Goal: Obtain resource: Download file/media

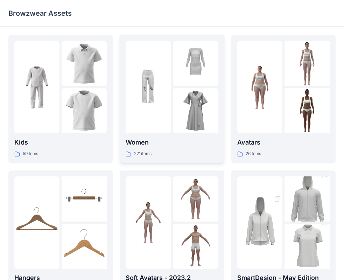
click at [197, 151] on div "221 items" at bounding box center [172, 153] width 92 height 7
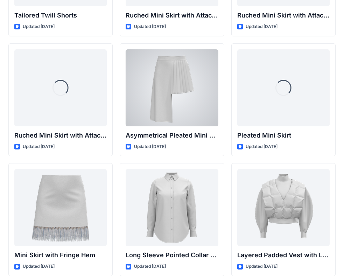
scroll to position [2085, 0]
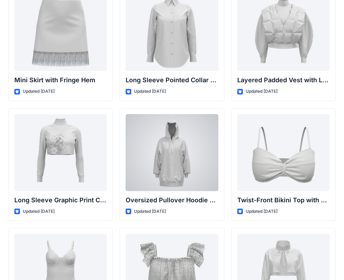
click at [197, 151] on div at bounding box center [172, 152] width 92 height 77
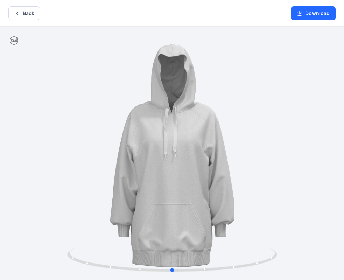
click at [259, 163] on div at bounding box center [172, 154] width 344 height 255
drag, startPoint x: 259, startPoint y: 163, endPoint x: 254, endPoint y: 141, distance: 22.1
click at [254, 141] on div at bounding box center [172, 154] width 344 height 255
click at [308, 14] on button "Download" at bounding box center [313, 13] width 45 height 14
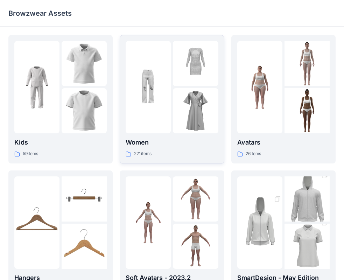
click at [134, 95] on img at bounding box center [148, 87] width 45 height 45
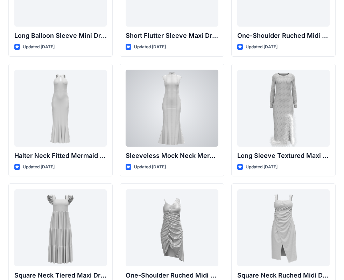
scroll to position [366, 0]
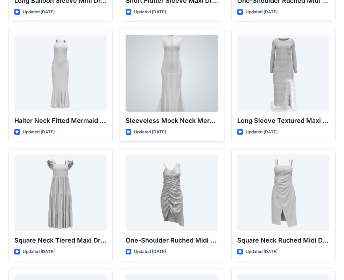
click at [164, 82] on div at bounding box center [172, 73] width 92 height 77
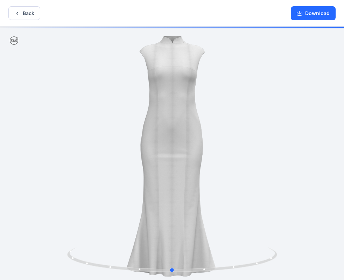
click at [260, 144] on div at bounding box center [172, 154] width 344 height 255
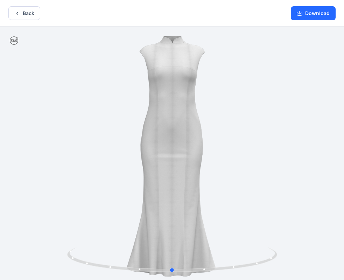
click at [258, 174] on div at bounding box center [172, 154] width 344 height 255
click at [323, 16] on button "Download" at bounding box center [313, 13] width 45 height 14
click at [25, 16] on button "Back" at bounding box center [24, 13] width 32 height 14
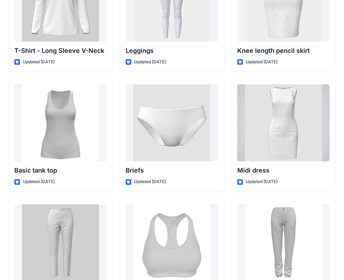
scroll to position [5747, 0]
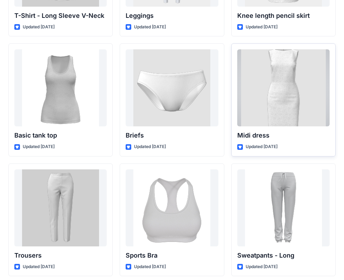
click at [287, 105] on div at bounding box center [283, 87] width 92 height 77
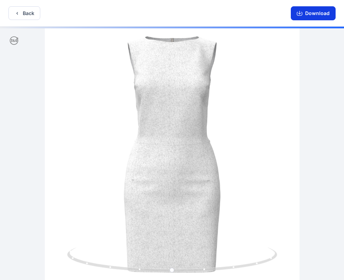
click at [317, 15] on button "Download" at bounding box center [313, 13] width 45 height 14
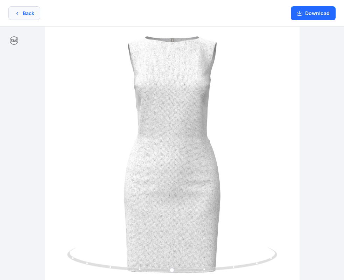
click at [29, 12] on button "Back" at bounding box center [24, 13] width 32 height 14
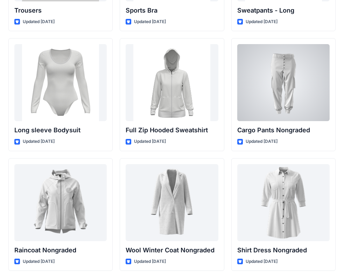
scroll to position [6016, 0]
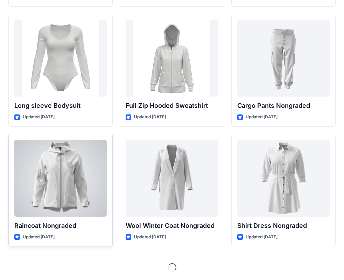
click at [49, 167] on div at bounding box center [60, 178] width 92 height 77
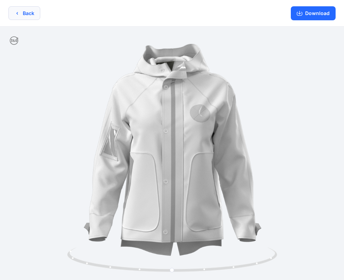
click at [13, 13] on button "Back" at bounding box center [24, 13] width 32 height 14
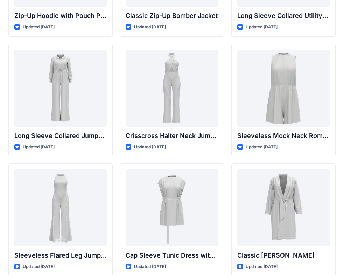
scroll to position [1389, 0]
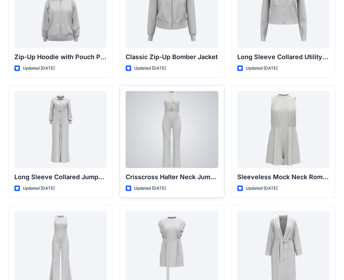
click at [187, 138] on div at bounding box center [172, 129] width 92 height 77
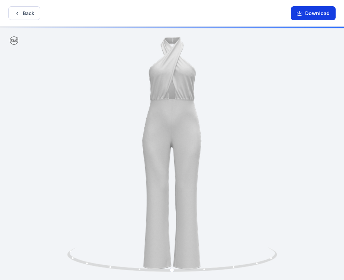
click at [310, 15] on button "Download" at bounding box center [313, 13] width 45 height 14
